Goal: Find specific page/section: Find specific page/section

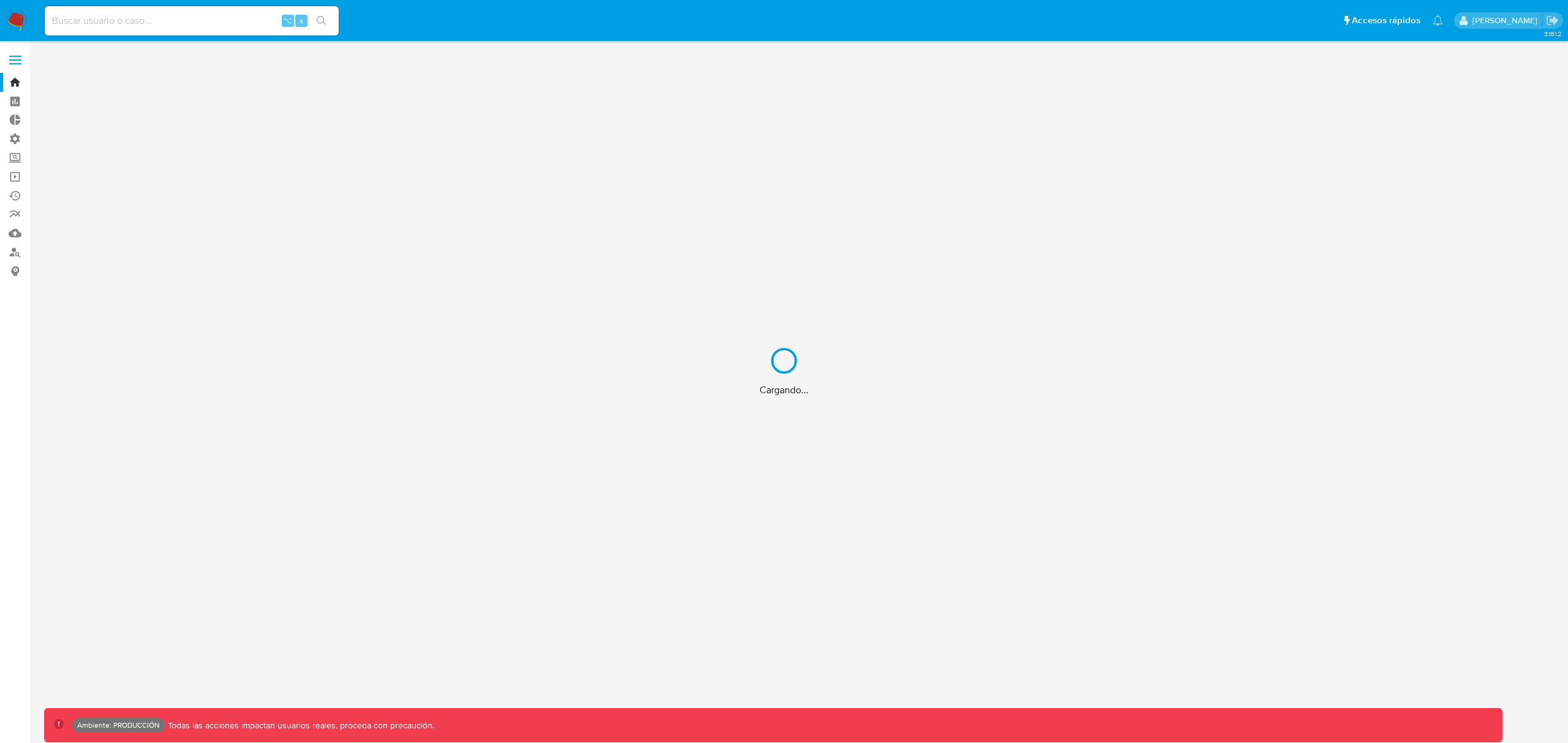
click at [170, 22] on div "Cargando..." at bounding box center [784, 371] width 1568 height 743
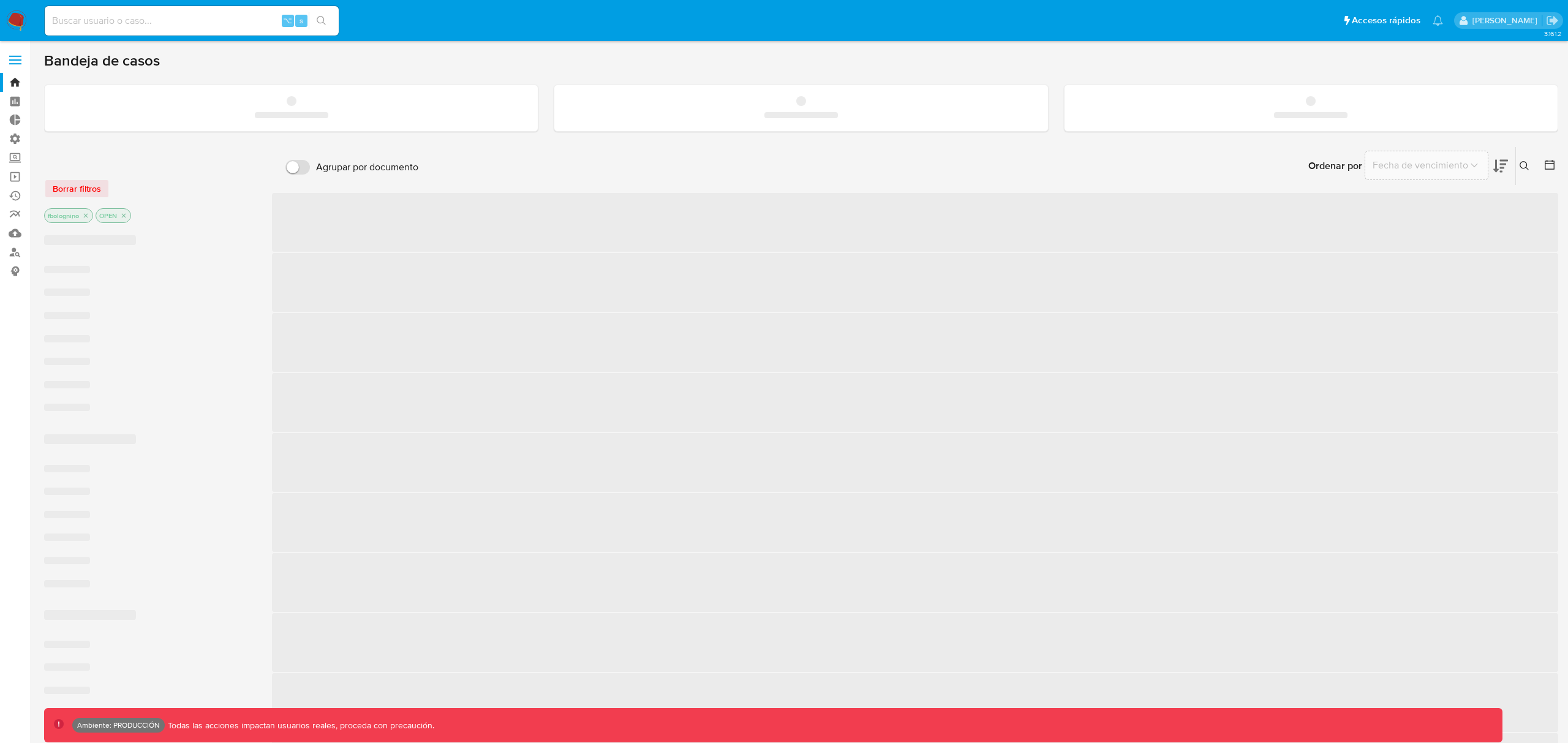
click at [168, 22] on input at bounding box center [192, 21] width 294 height 16
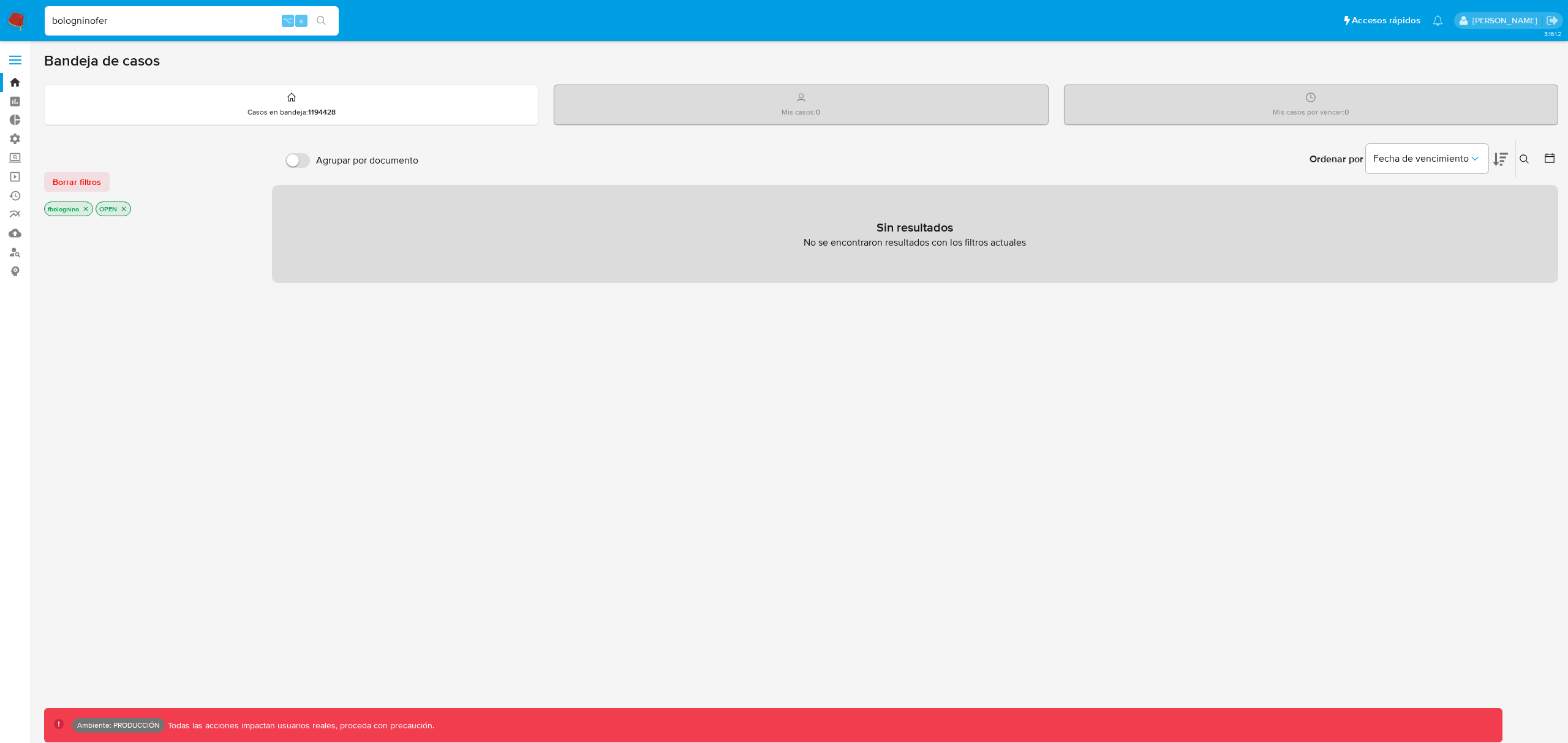
type input "bologninofer"
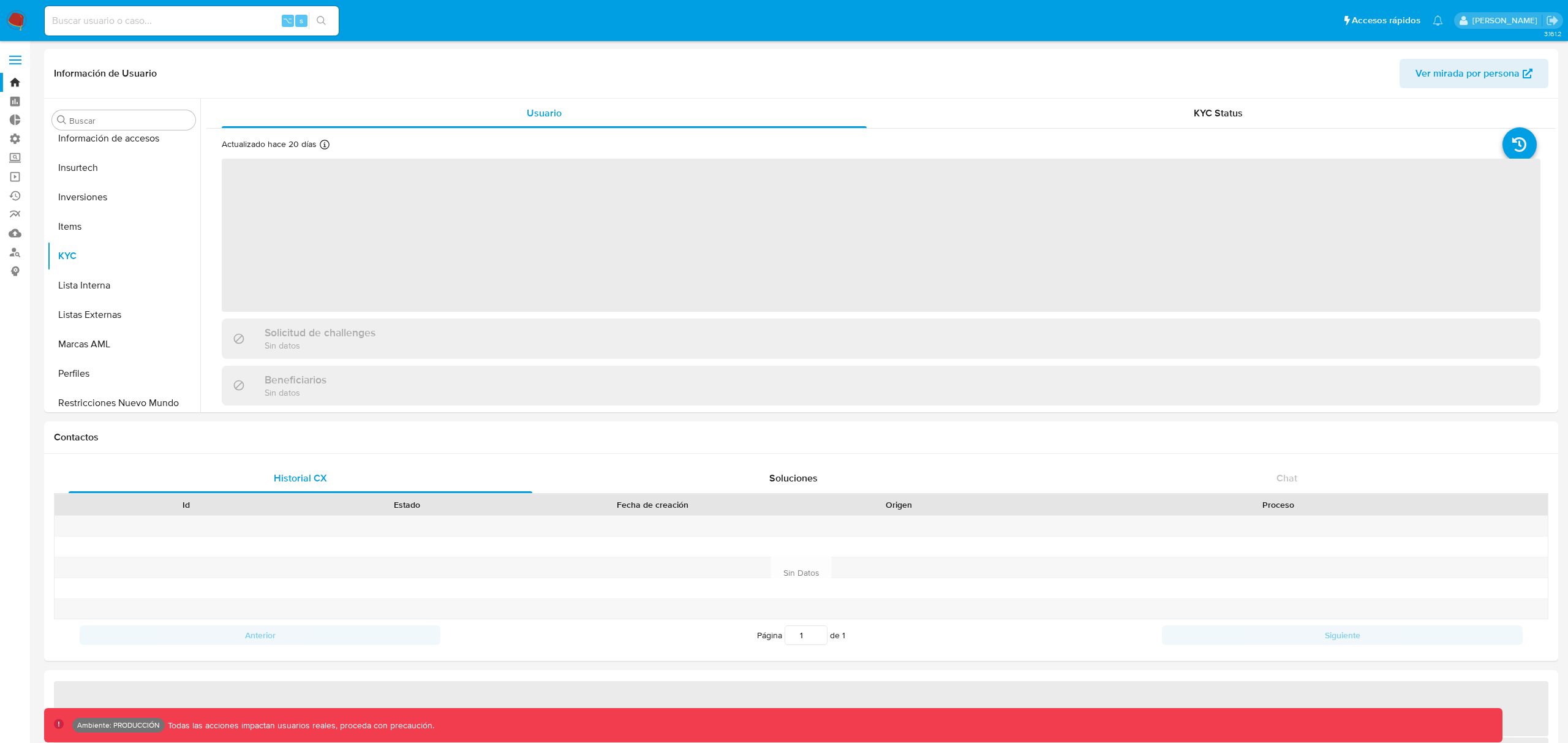
scroll to position [635, 0]
select select "10"
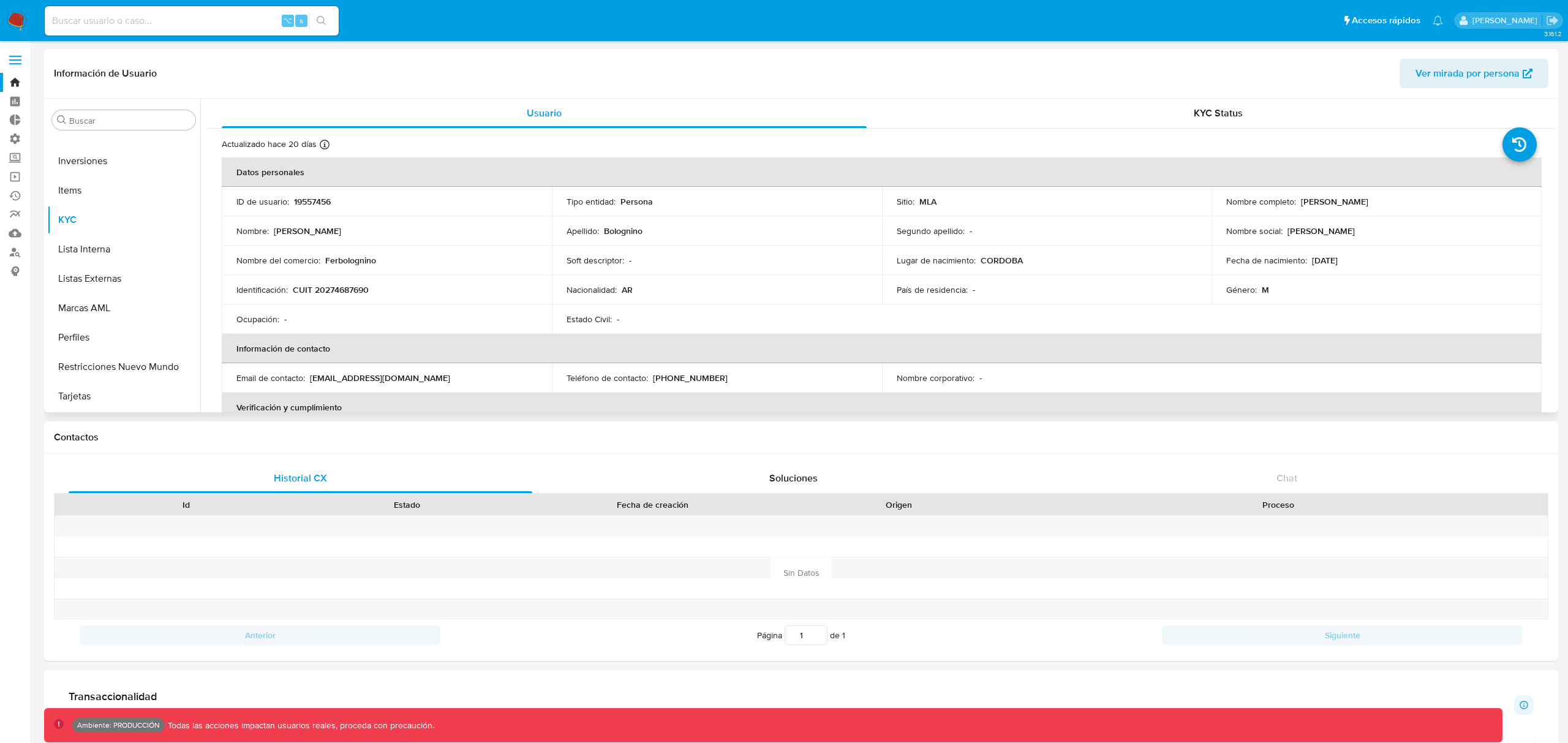
click at [1483, 73] on span "Ver mirada por persona" at bounding box center [1467, 73] width 104 height 30
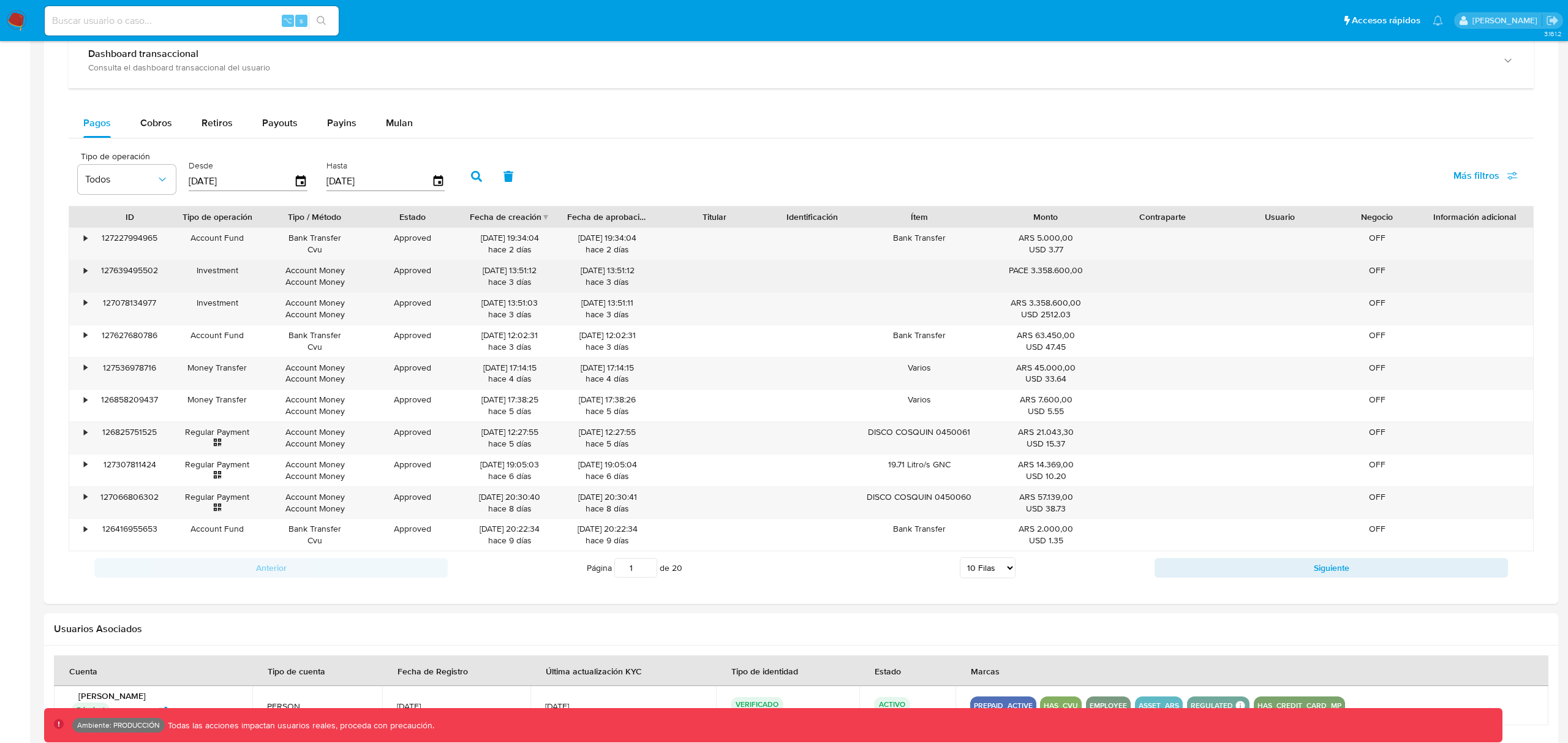
scroll to position [746, 0]
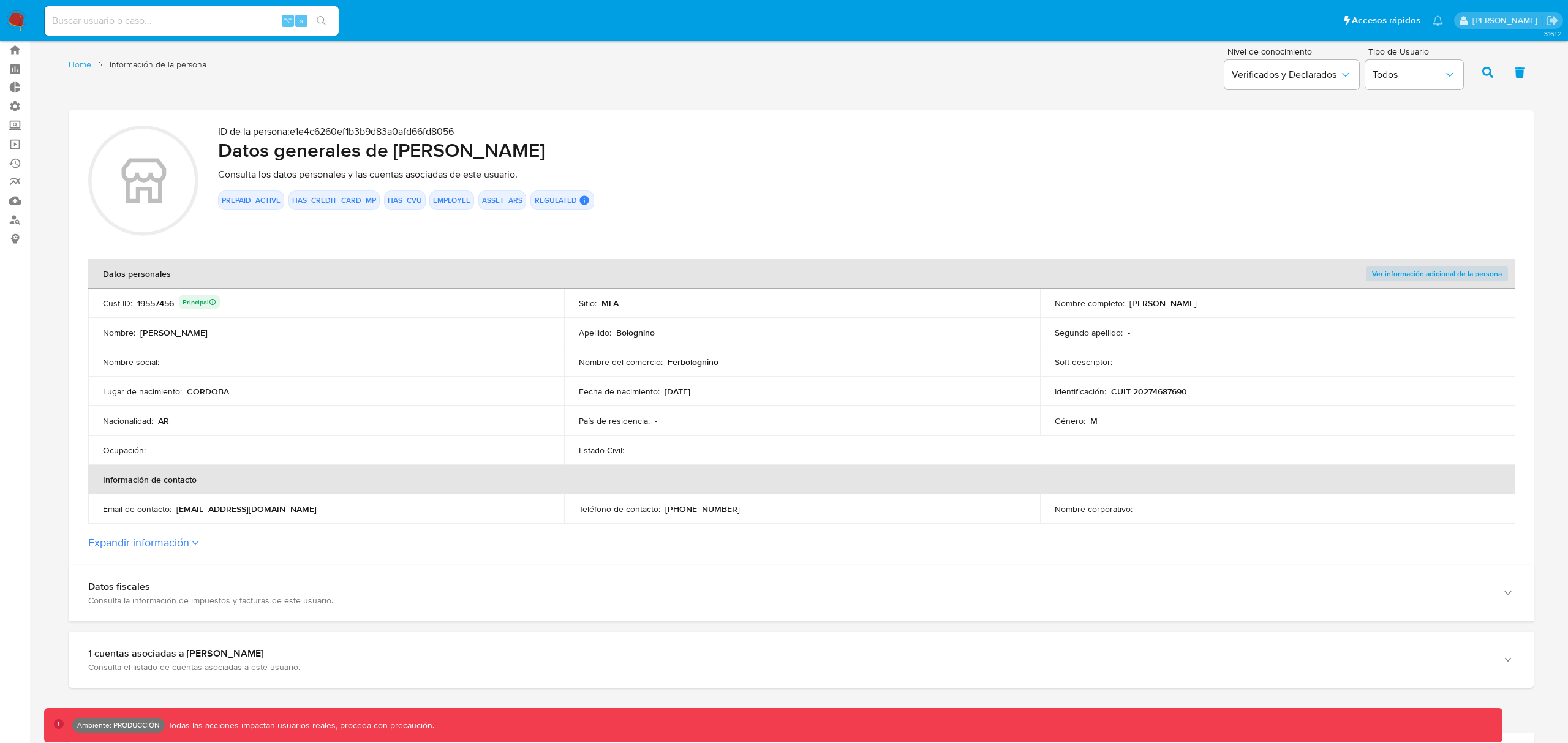
scroll to position [34, 0]
click at [191, 541] on label "Expandir información" at bounding box center [801, 541] width 1426 height 14
click at [189, 541] on button "Expandir información" at bounding box center [139, 541] width 101 height 14
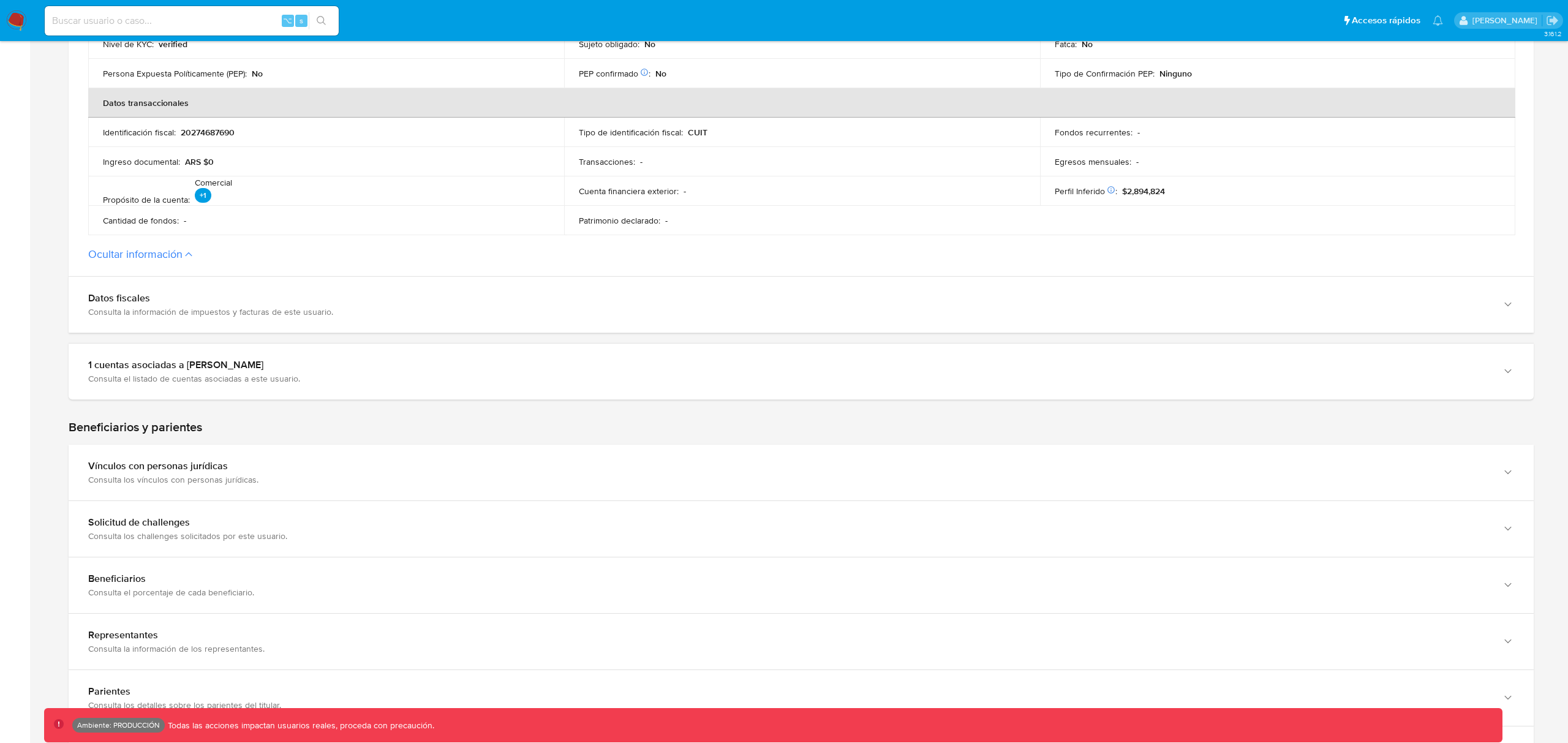
scroll to position [433, 0]
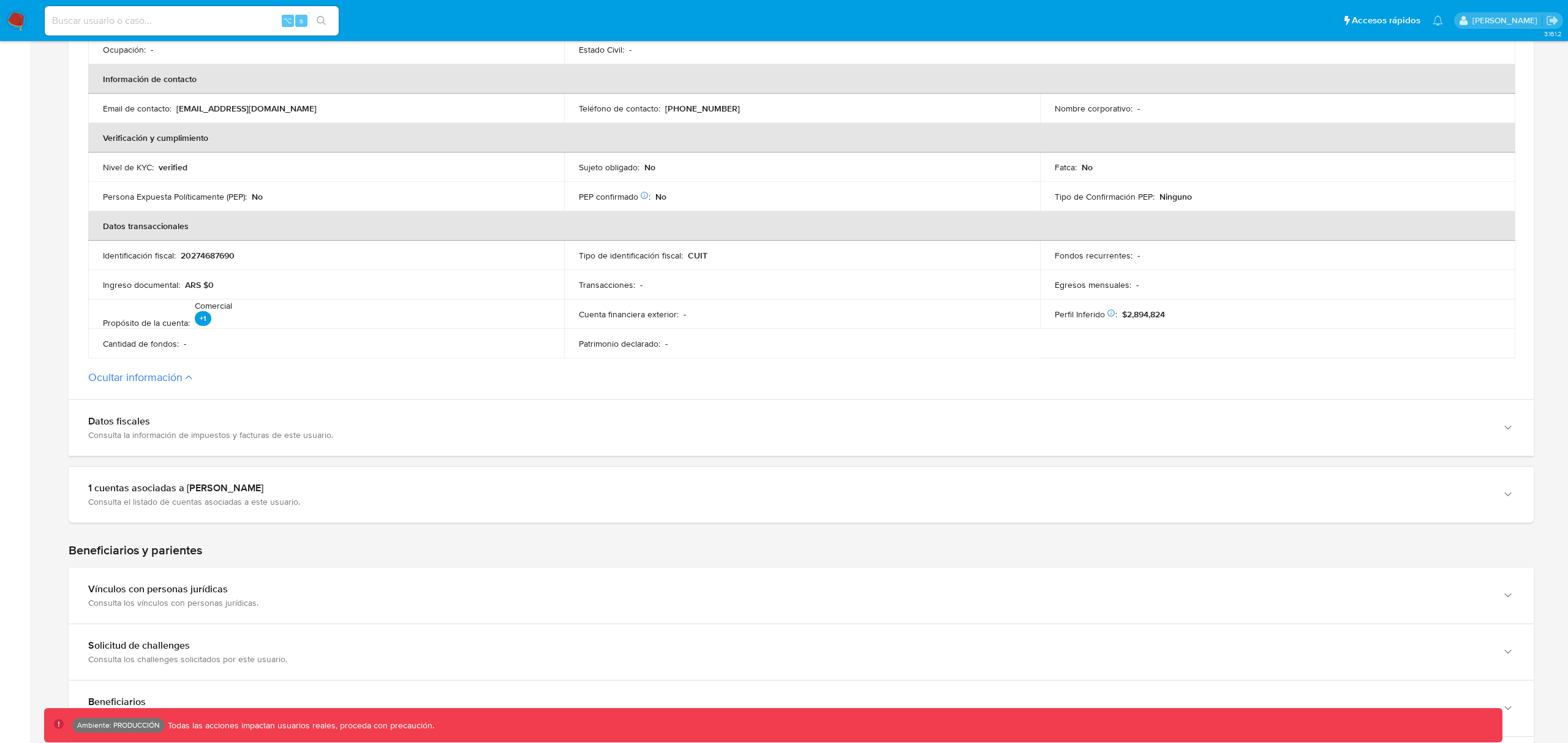
click at [158, 378] on button "Ocultar información" at bounding box center [136, 377] width 94 height 14
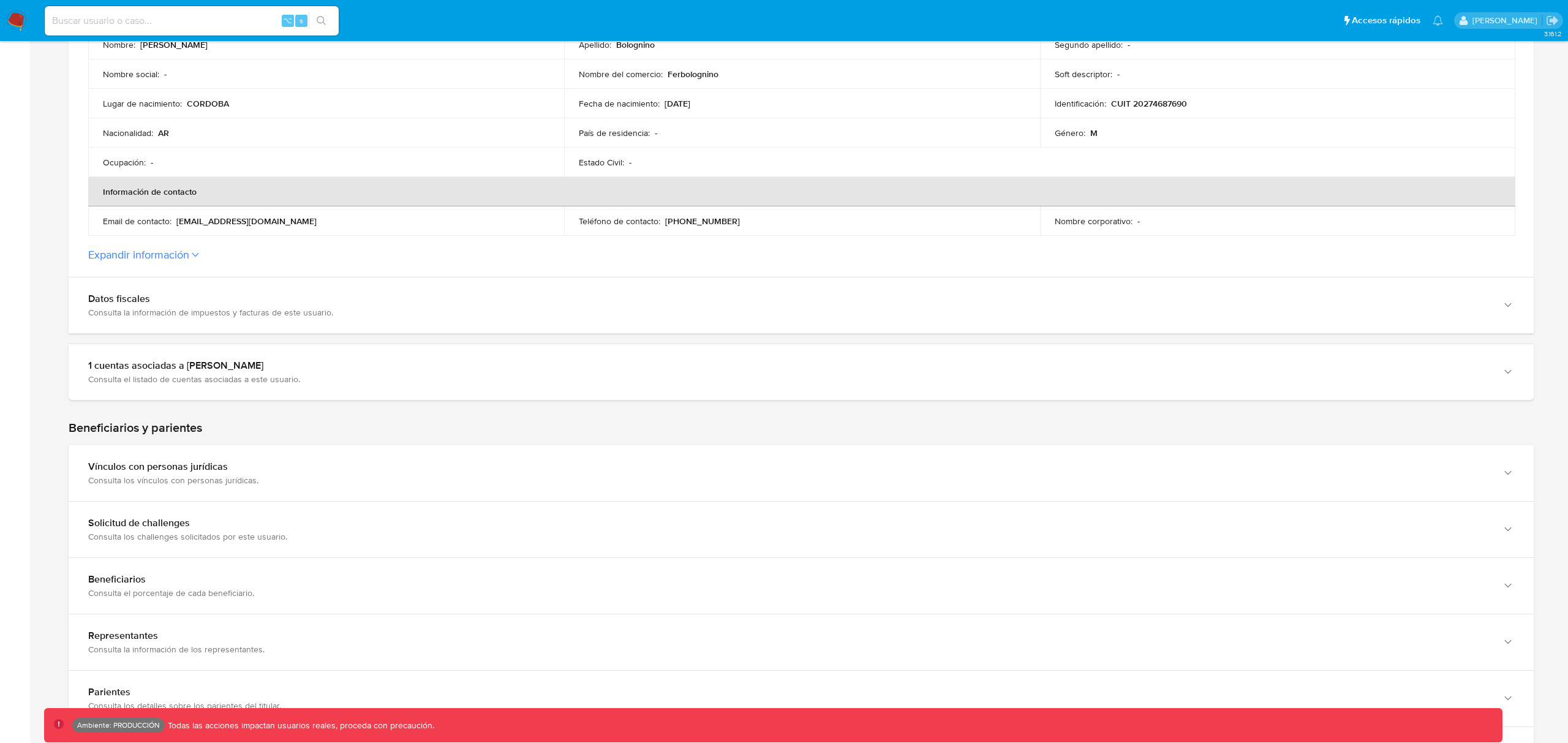
scroll to position [263, 0]
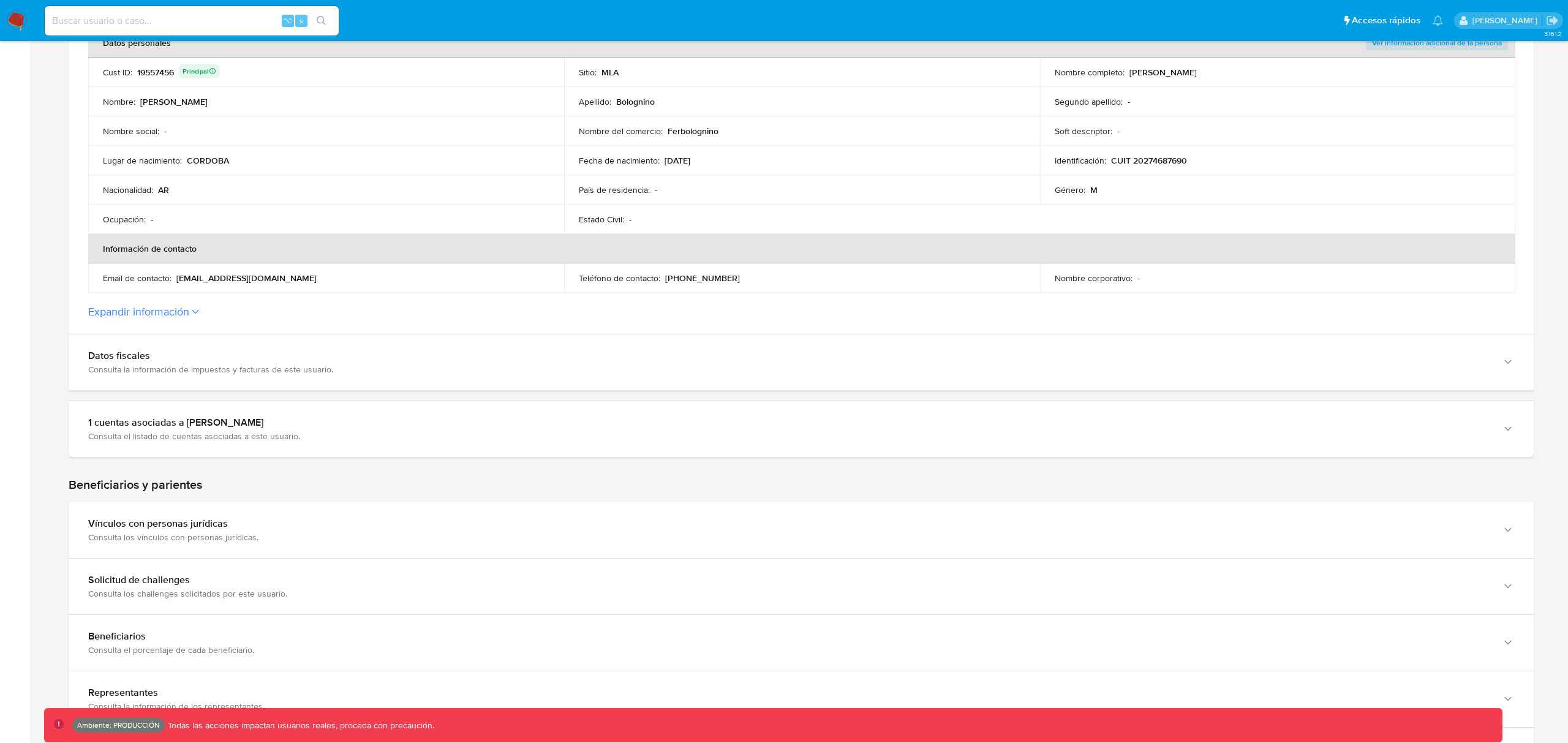
click at [196, 312] on icon at bounding box center [195, 311] width 6 height 4
click at [189, 312] on button "Expandir información" at bounding box center [139, 311] width 101 height 14
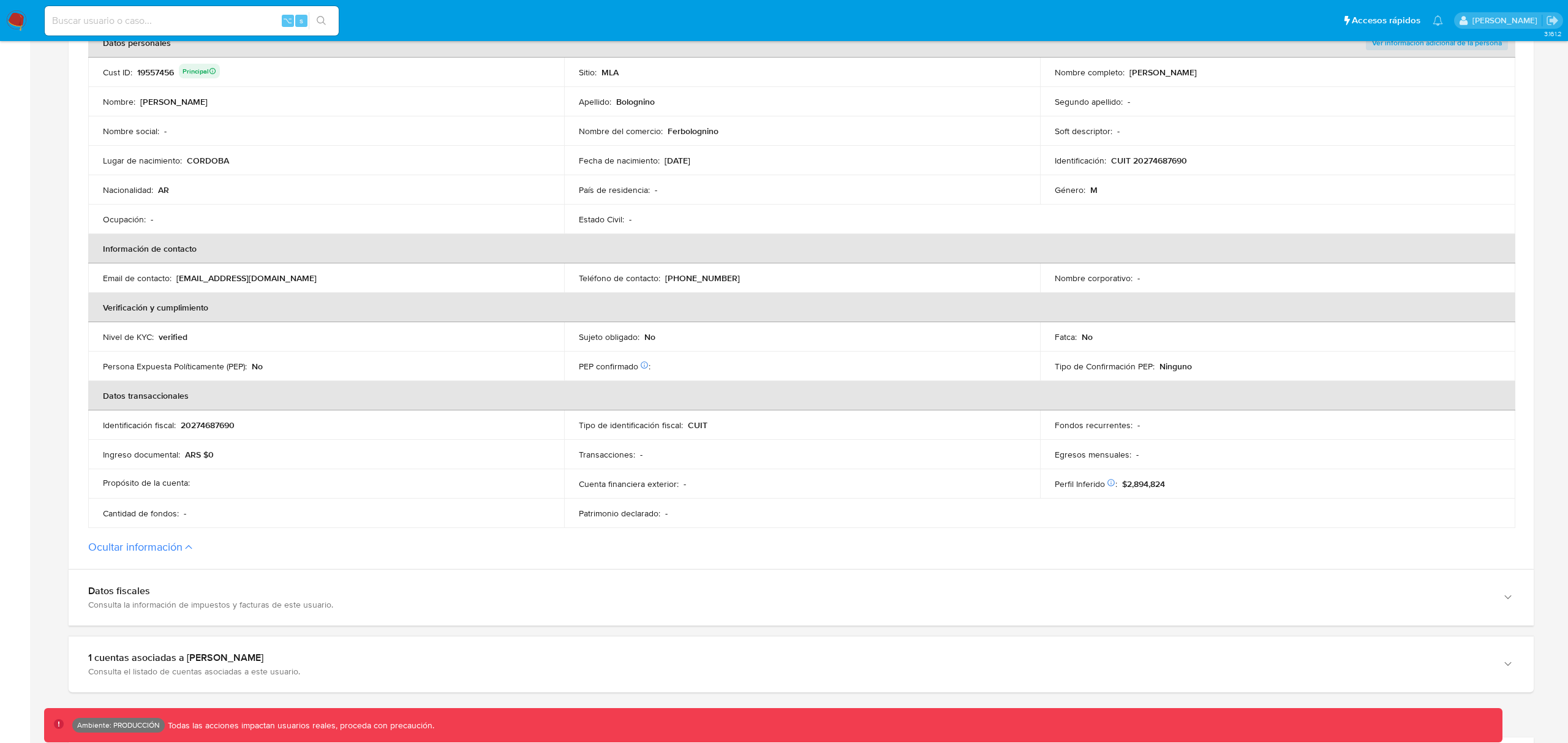
scroll to position [0, 0]
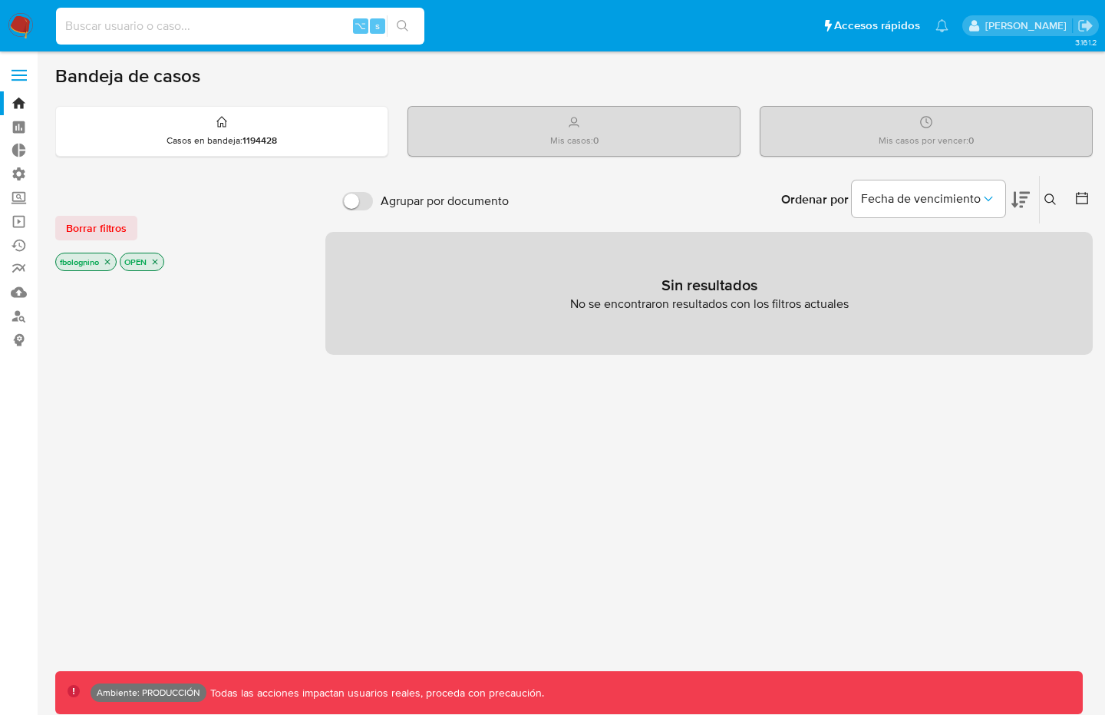
click at [181, 25] on input at bounding box center [240, 26] width 368 height 20
type input "bologninofer"
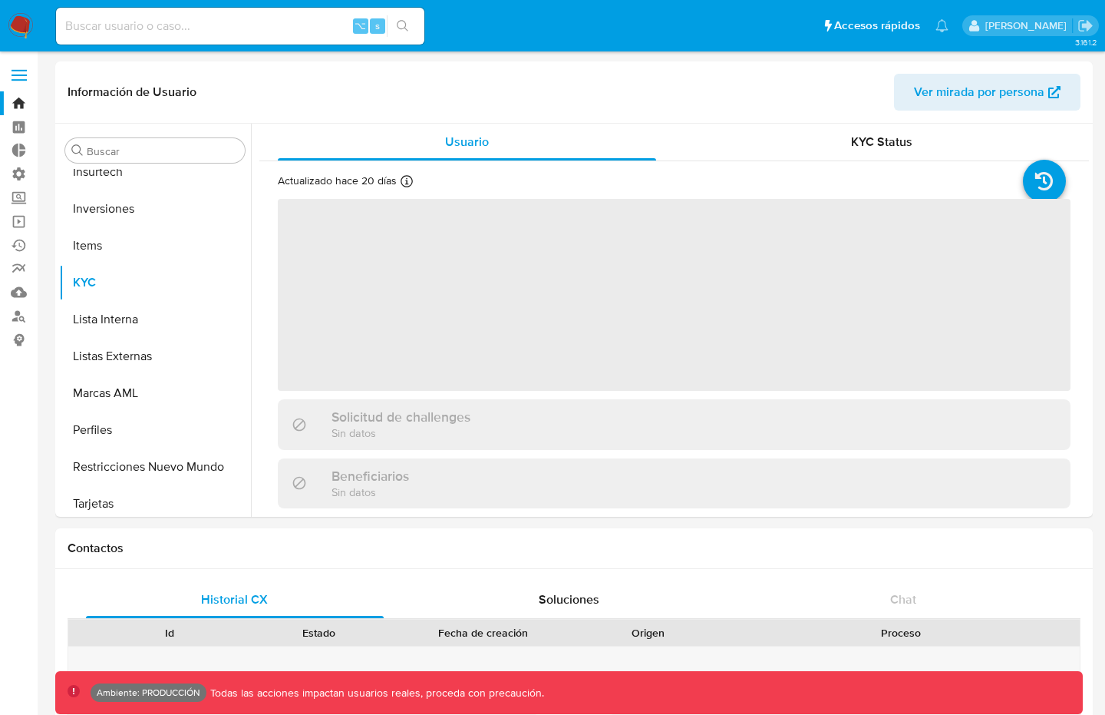
scroll to position [796, 0]
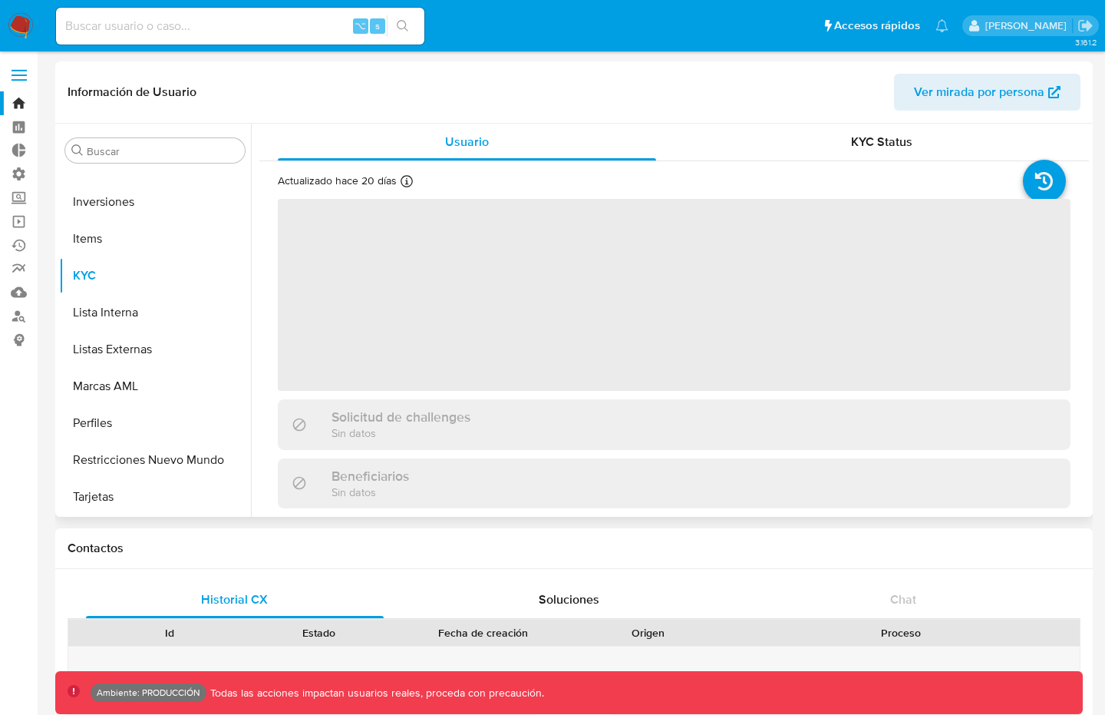
click at [1010, 95] on span "Ver mirada por persona" at bounding box center [979, 92] width 130 height 37
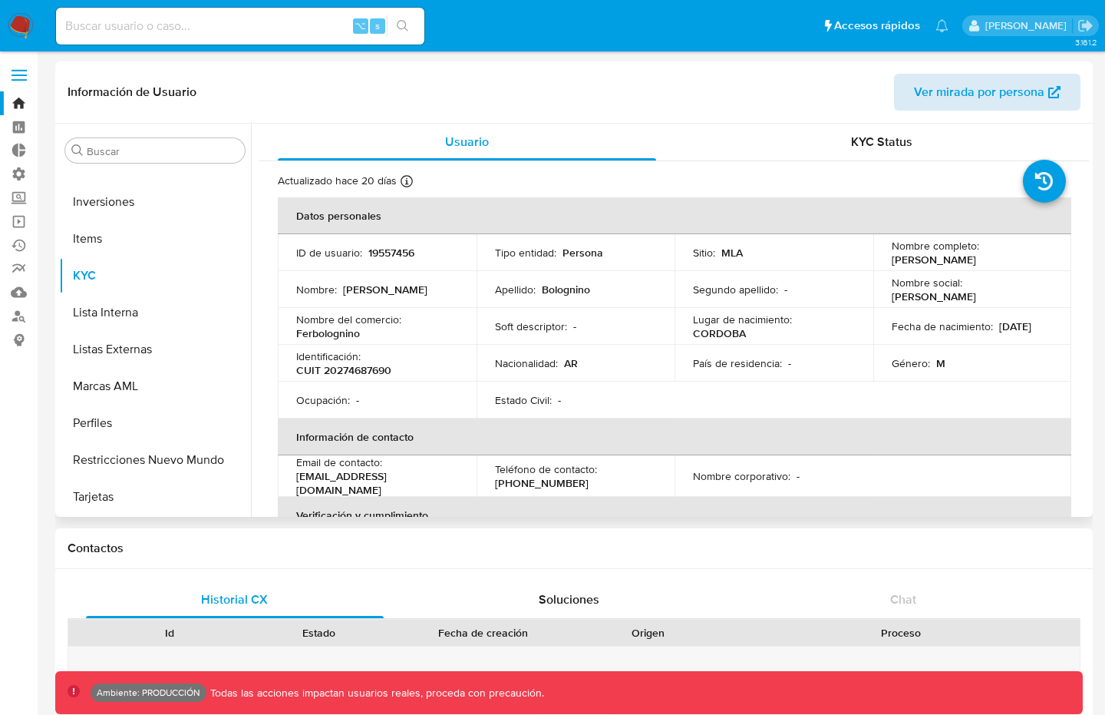
select select "10"
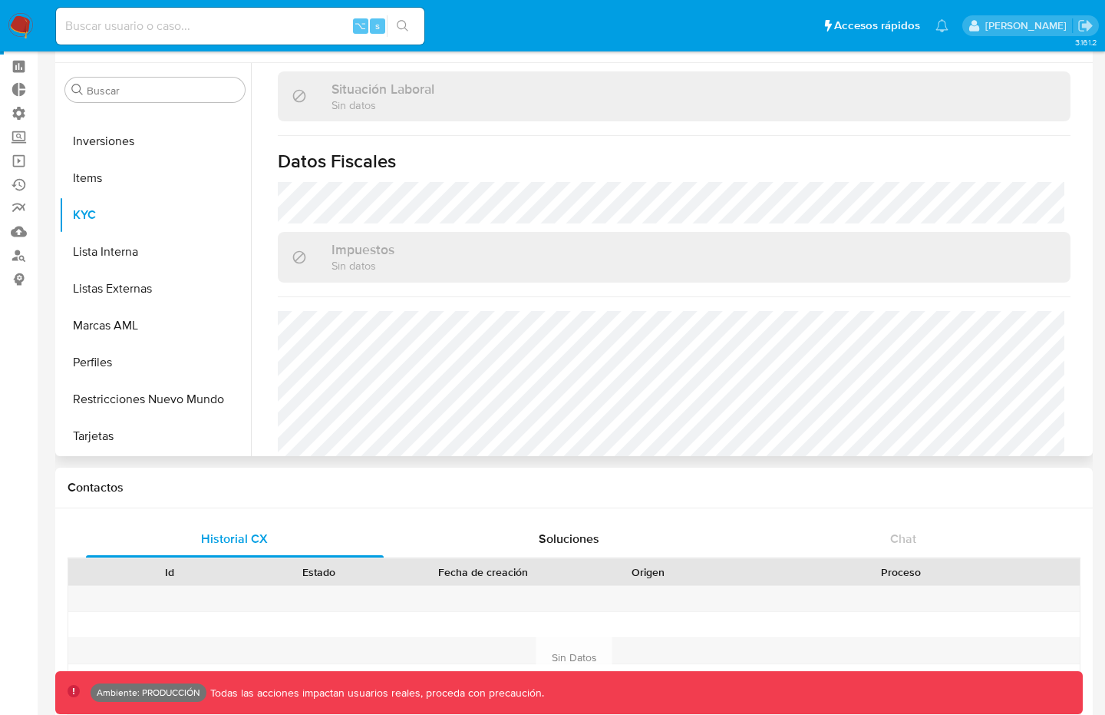
scroll to position [822, 0]
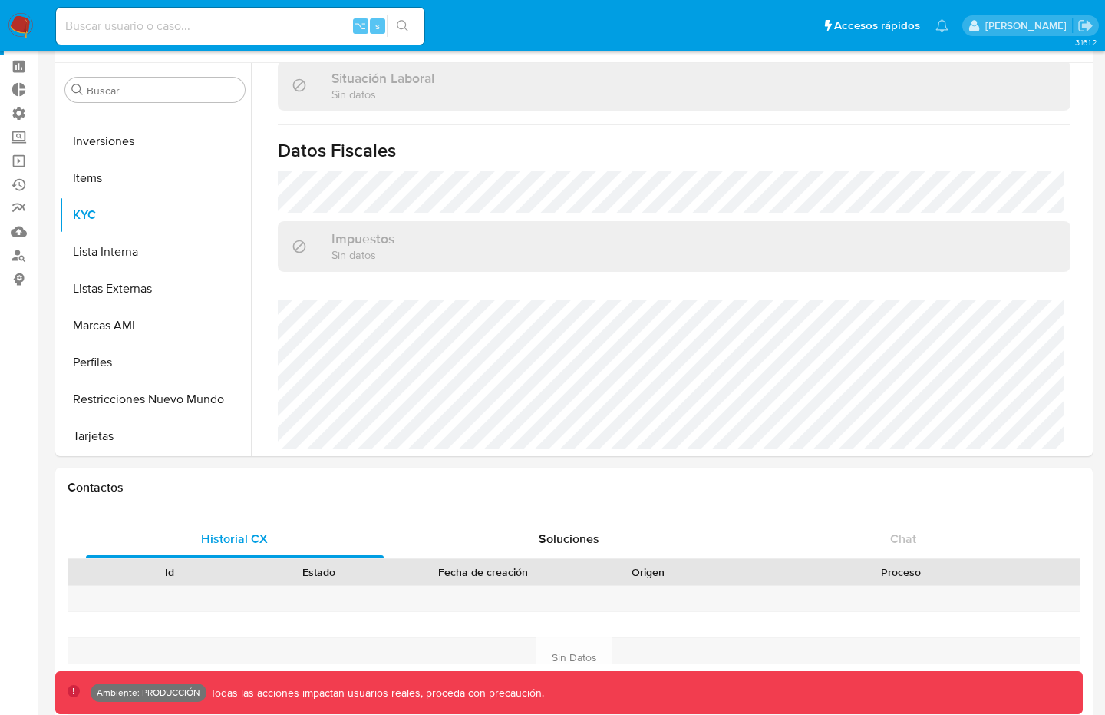
click at [274, 35] on input at bounding box center [240, 26] width 368 height 20
type input "fravega"
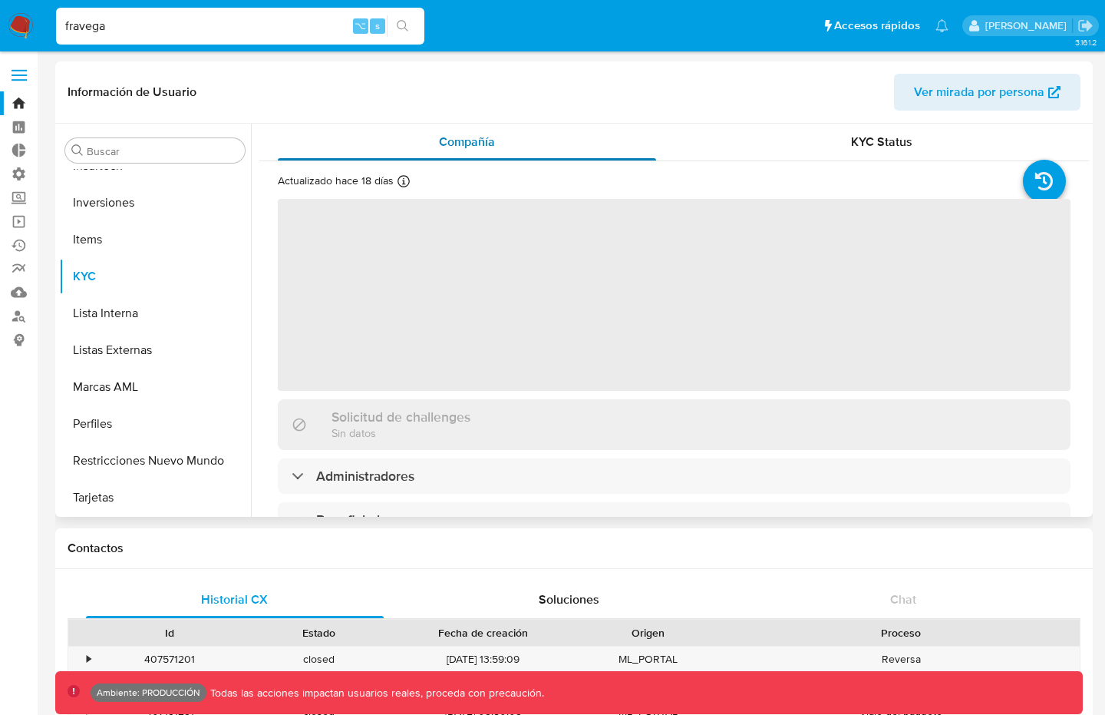
scroll to position [796, 0]
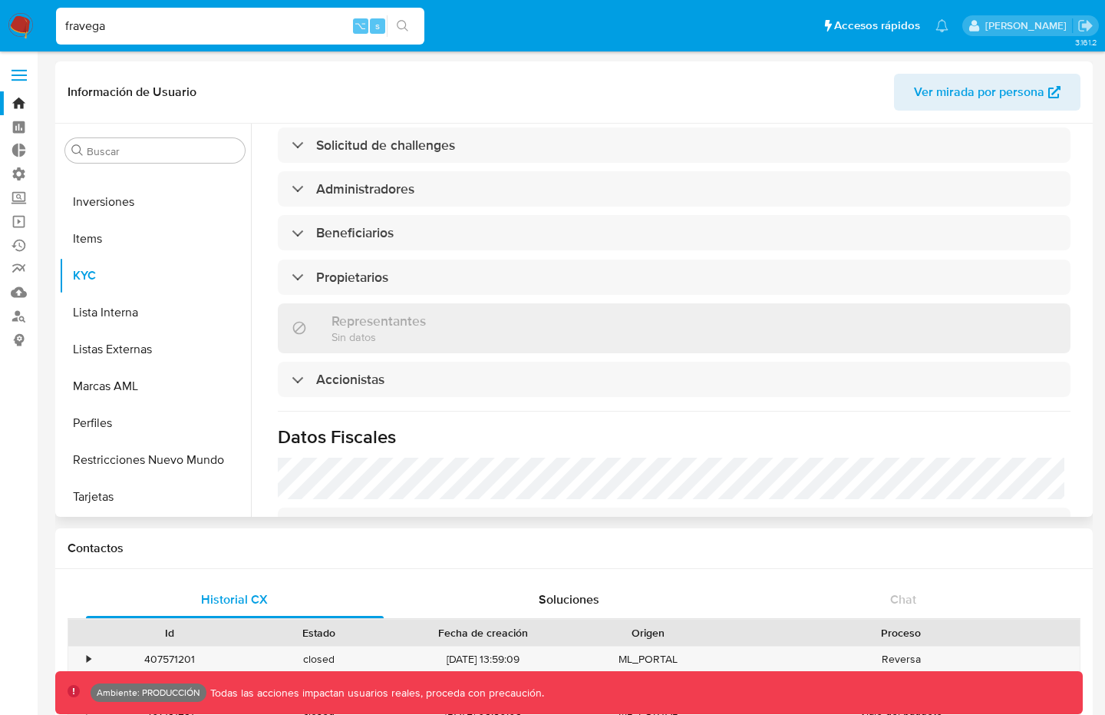
select select "10"
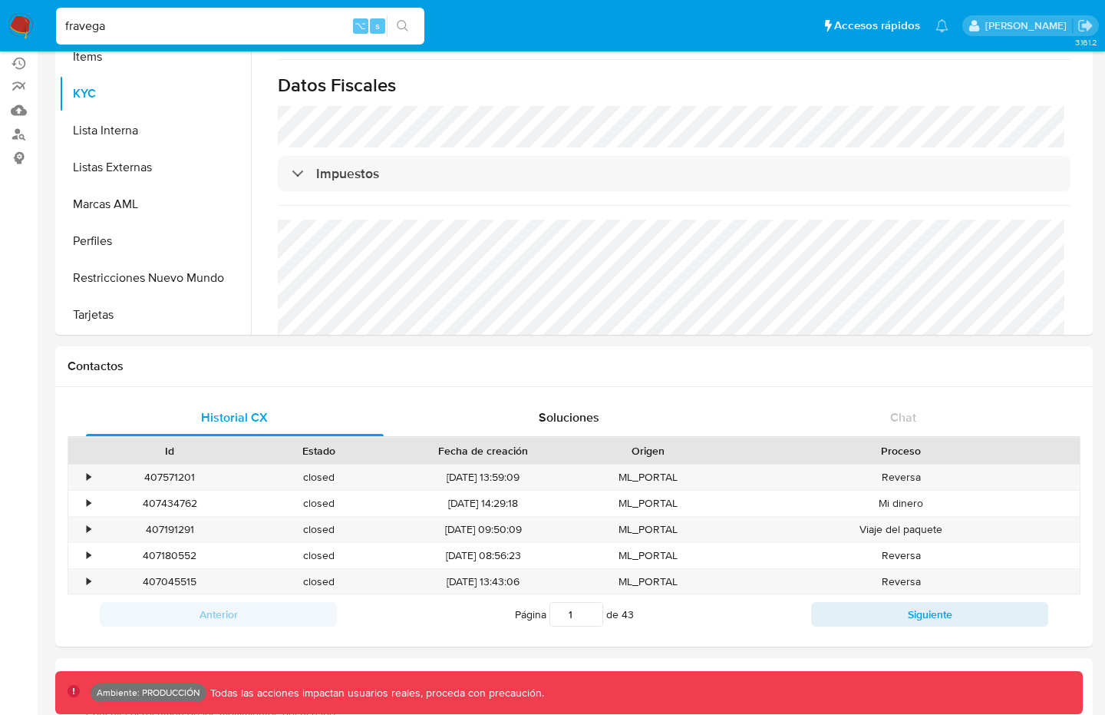
scroll to position [102, 0]
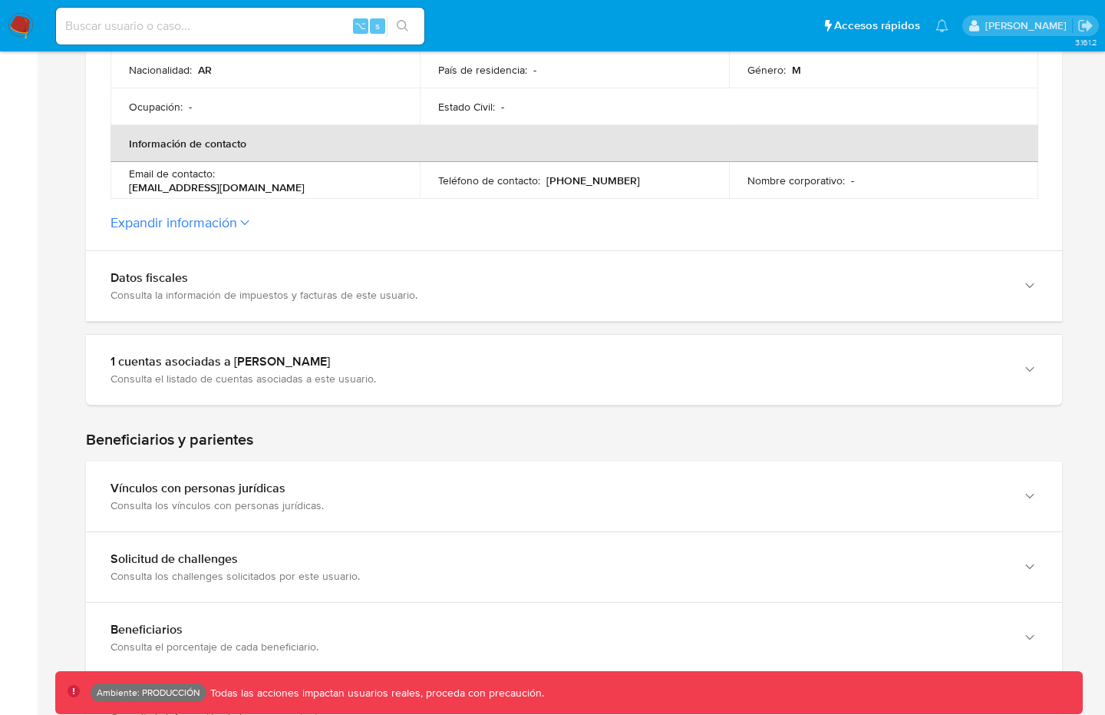
scroll to position [480, 0]
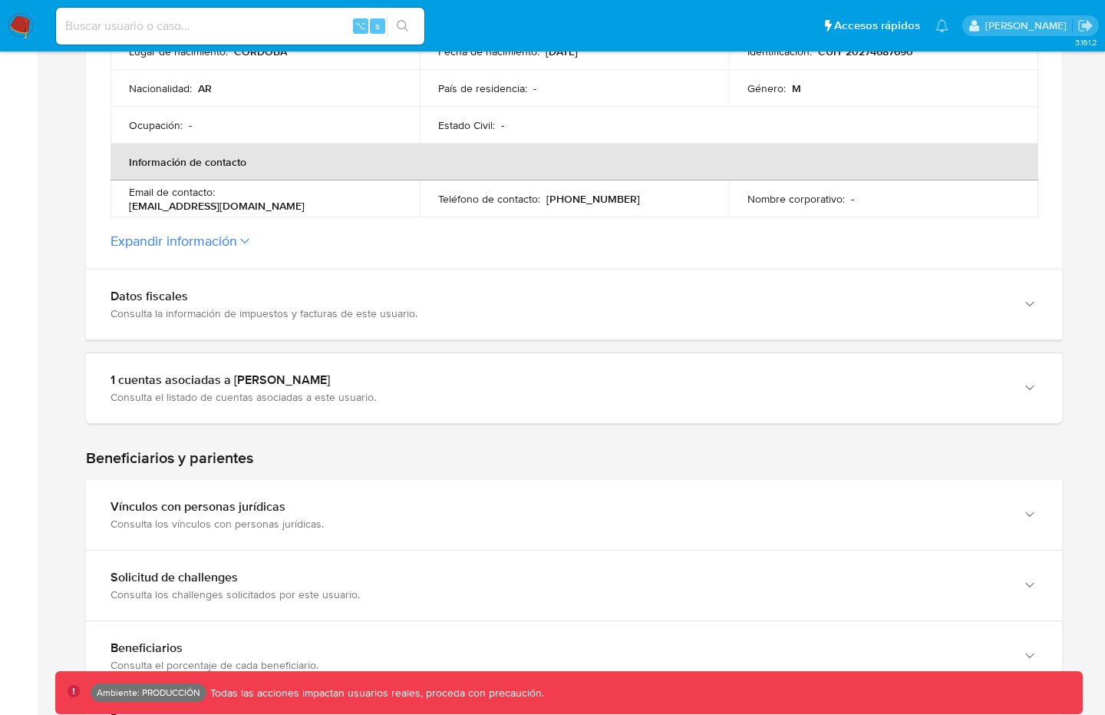
click at [231, 245] on button "Expandir información" at bounding box center [174, 241] width 127 height 17
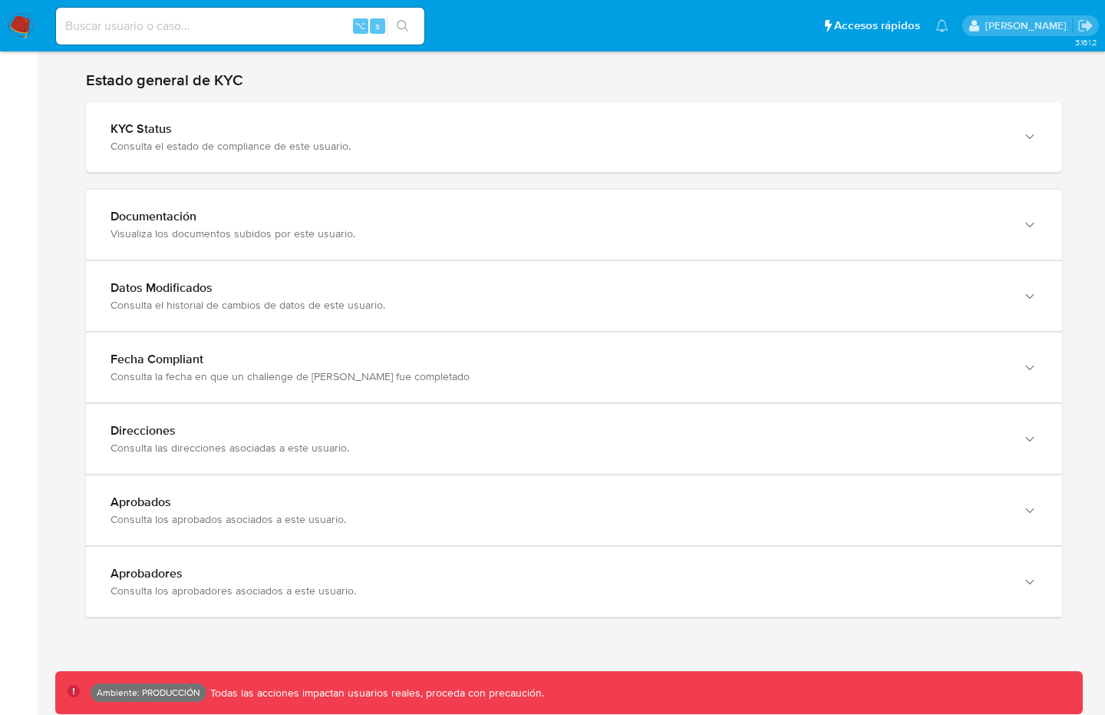
scroll to position [1769, 0]
